Goal: Task Accomplishment & Management: Manage account settings

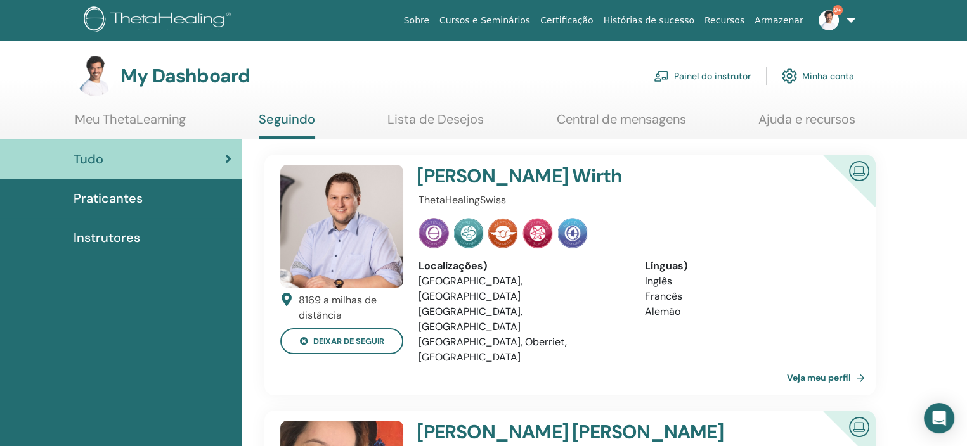
click at [705, 72] on link "Painel do instrutor" at bounding box center [702, 76] width 97 height 28
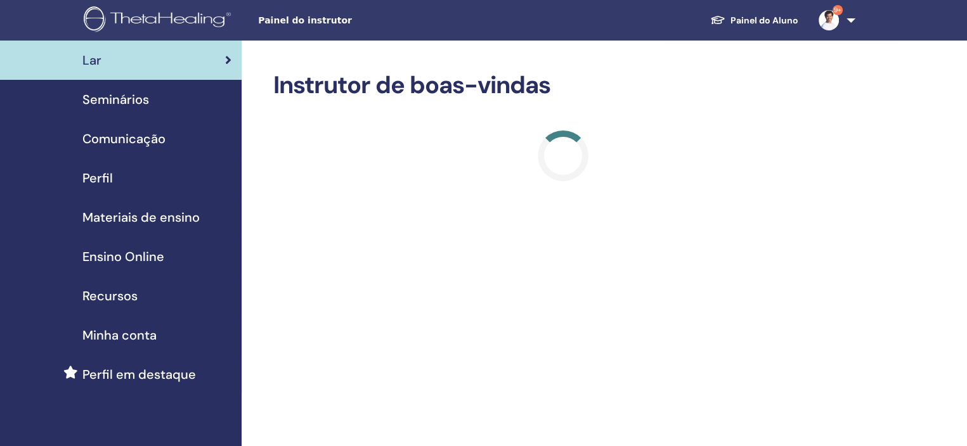
click at [136, 101] on span "Seminários" at bounding box center [115, 99] width 67 height 19
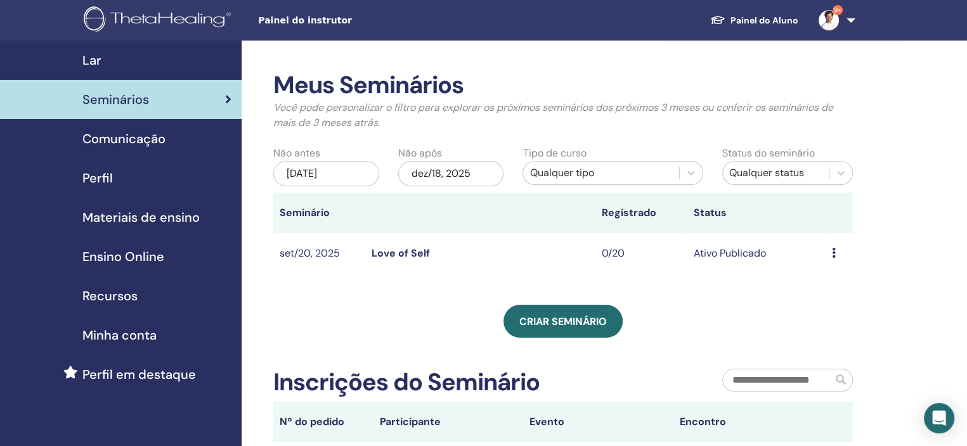
click at [713, 309] on div "Criar seminário" at bounding box center [562, 321] width 579 height 33
